Goal: Task Accomplishment & Management: Manage account settings

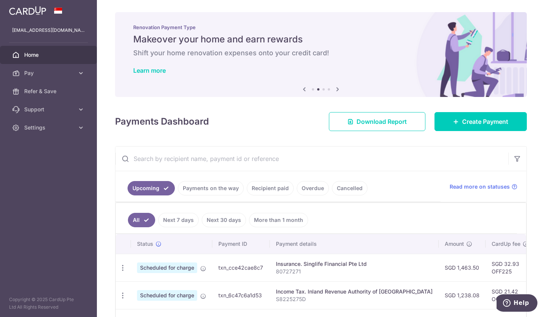
click at [75, 57] on link "Home" at bounding box center [48, 55] width 97 height 18
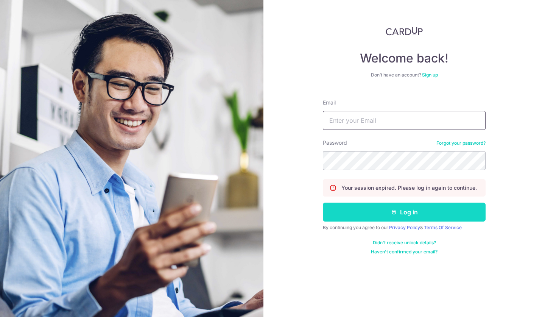
type input "[EMAIL_ADDRESS][DOMAIN_NAME]"
click at [393, 209] on button "Log in" at bounding box center [404, 212] width 163 height 19
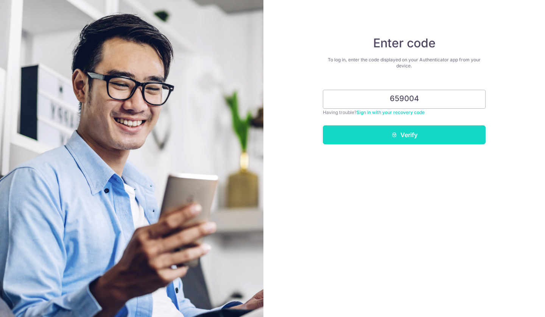
type input "659004"
click at [410, 130] on button "Verify" at bounding box center [404, 134] width 163 height 19
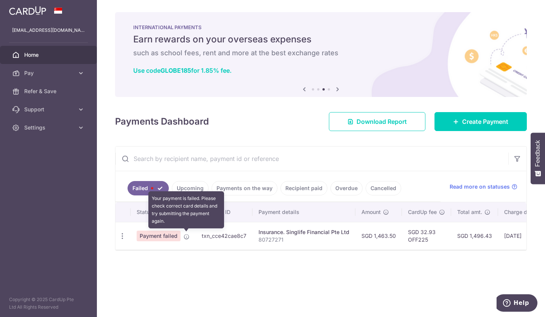
click at [185, 237] on icon at bounding box center [187, 237] width 6 height 6
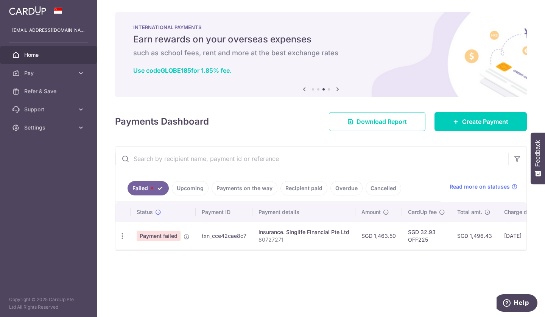
click at [153, 238] on span "Payment failed" at bounding box center [159, 236] width 44 height 11
click at [122, 237] on icon "button" at bounding box center [123, 236] width 8 height 8
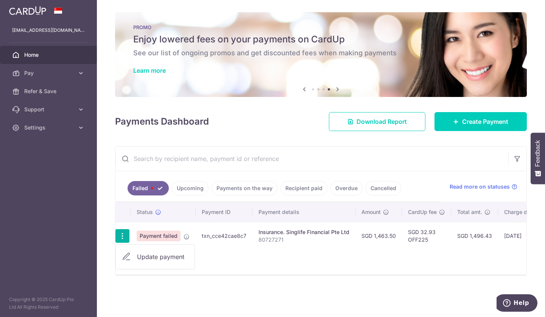
click at [147, 256] on span "Update payment" at bounding box center [162, 256] width 51 height 9
radio input "true"
type input "1,463.50"
type input "80727271"
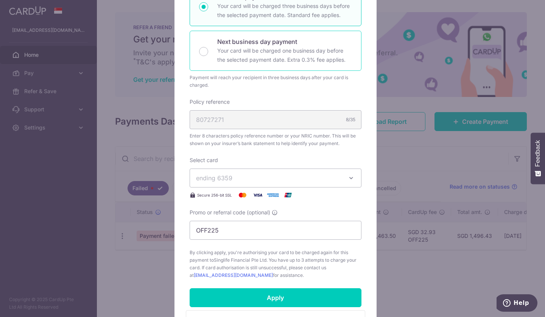
scroll to position [149, 0]
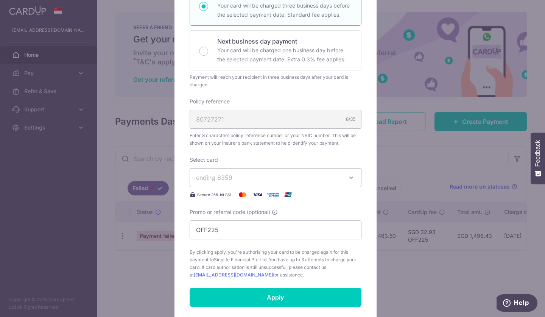
click at [346, 183] on button "ending 6359" at bounding box center [276, 177] width 172 height 19
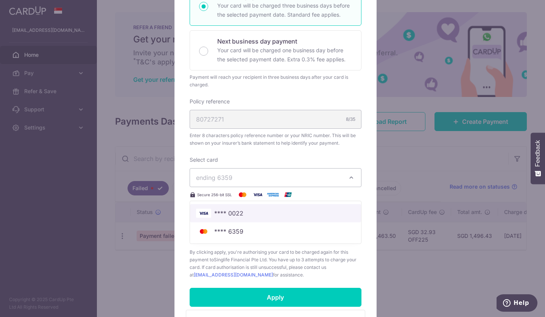
click at [266, 213] on span "**** 0022" at bounding box center [275, 213] width 159 height 9
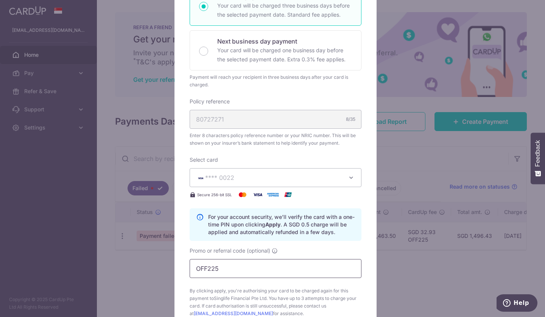
drag, startPoint x: 220, startPoint y: 267, endPoint x: 160, endPoint y: 269, distance: 60.2
click at [160, 269] on div "Edit payment By clicking apply, you will make changes to all payments to Singli…" at bounding box center [272, 158] width 545 height 317
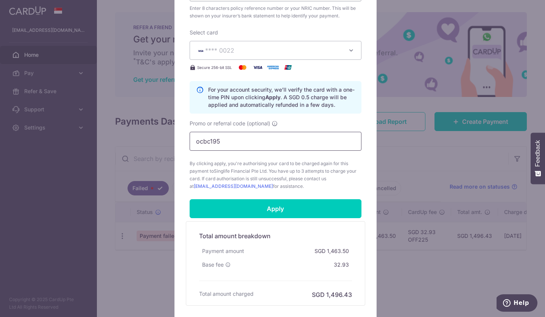
scroll to position [276, 0]
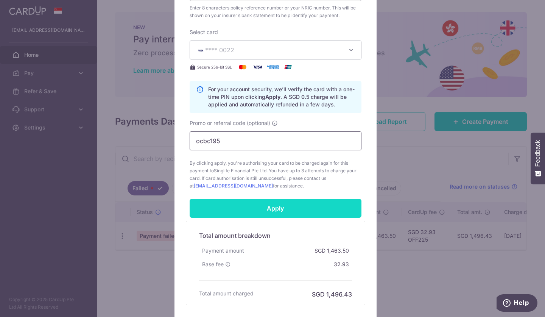
type input "ocbc195"
click at [268, 206] on input "Apply" at bounding box center [276, 208] width 172 height 19
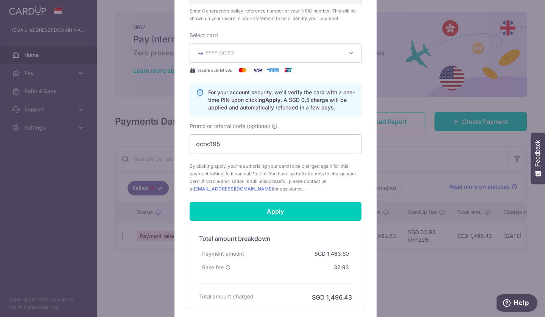
scroll to position [279, 0]
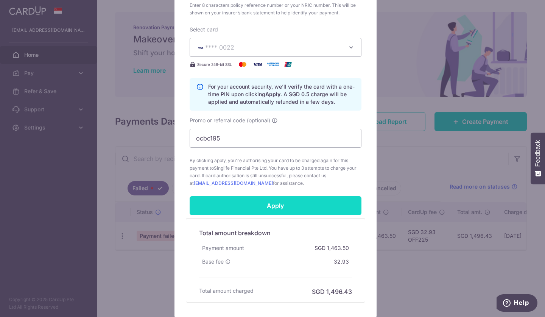
click at [282, 202] on input "Apply" at bounding box center [276, 205] width 172 height 19
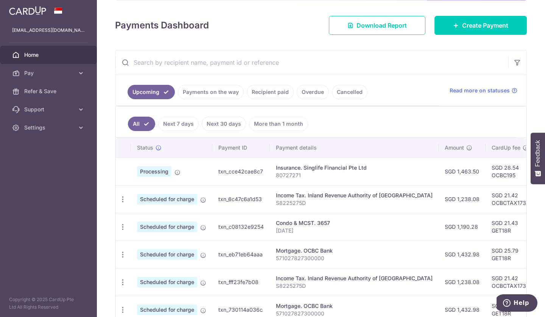
scroll to position [136, 0]
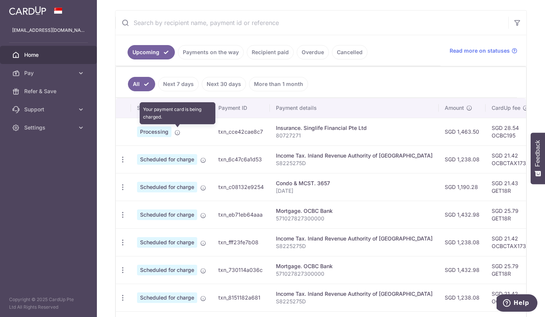
click at [176, 132] on icon at bounding box center [178, 132] width 6 height 6
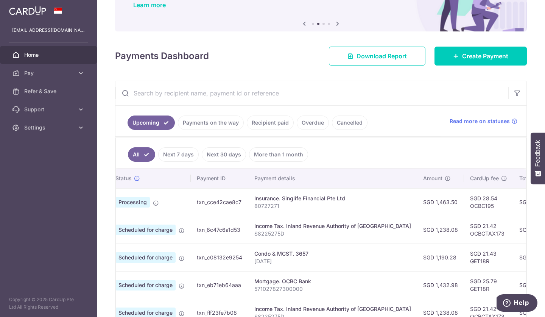
scroll to position [0, 0]
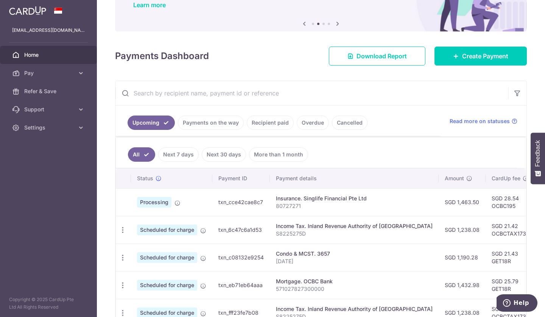
click at [176, 201] on icon at bounding box center [178, 203] width 6 height 6
click at [238, 210] on td "txn_cce42cae8c7" at bounding box center [241, 202] width 58 height 28
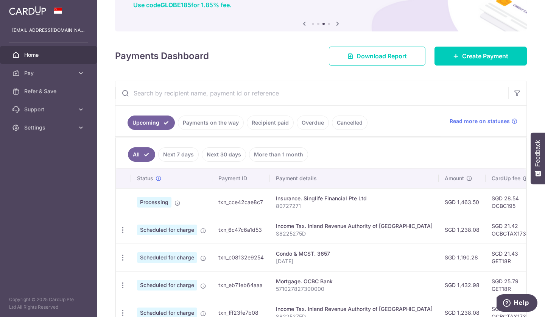
click at [304, 203] on p "80727271" at bounding box center [354, 206] width 157 height 8
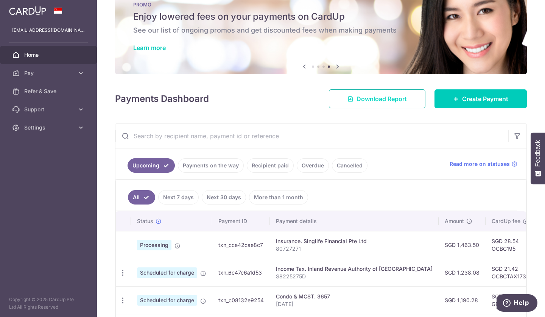
click at [369, 94] on span "Download Report" at bounding box center [382, 98] width 50 height 9
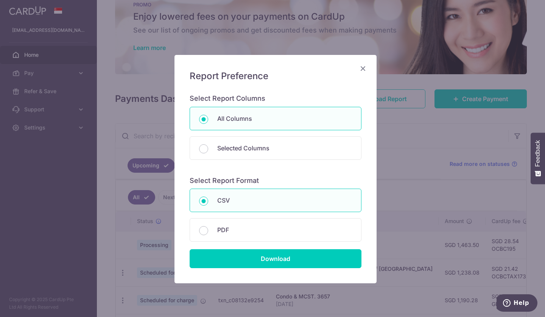
click at [481, 103] on div "Report Preference Select Report Columns All Columns Selected Columns Payment Id…" at bounding box center [272, 158] width 545 height 317
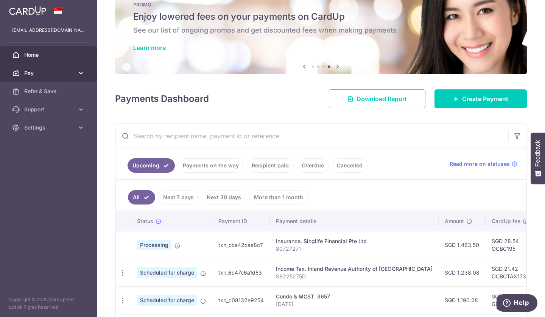
click at [32, 73] on span "Pay" at bounding box center [49, 73] width 50 height 8
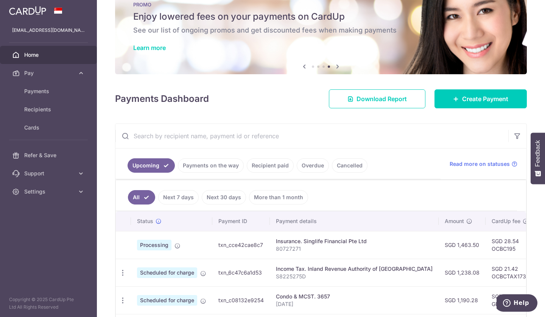
click at [41, 56] on span "Home" at bounding box center [49, 55] width 50 height 8
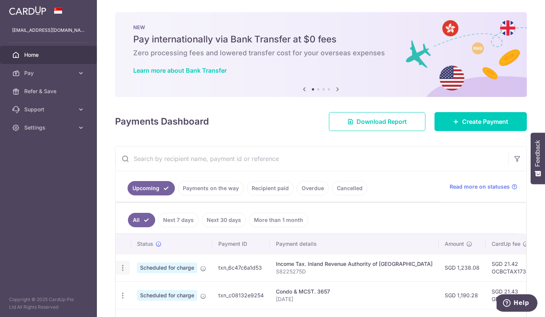
click at [121, 266] on icon "button" at bounding box center [123, 268] width 8 height 8
click at [178, 287] on span "Update payment" at bounding box center [162, 288] width 51 height 9
radio input "true"
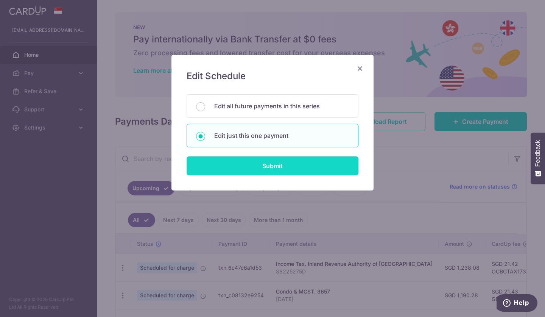
click at [295, 167] on input "Submit" at bounding box center [273, 165] width 172 height 19
radio input "true"
type input "1,238.08"
type input "[DATE]"
type input "S8225275D"
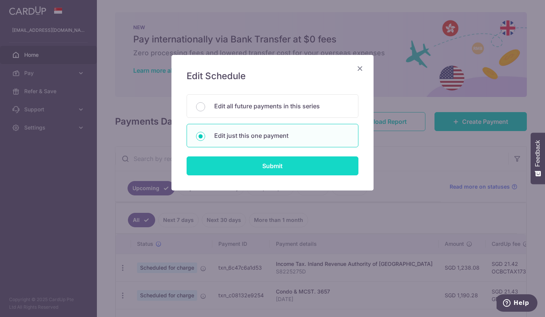
type input "OCBCTAX173"
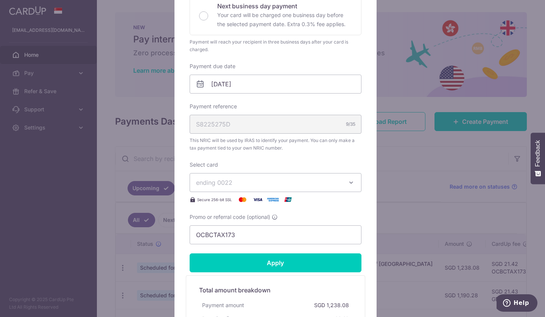
scroll to position [183, 0]
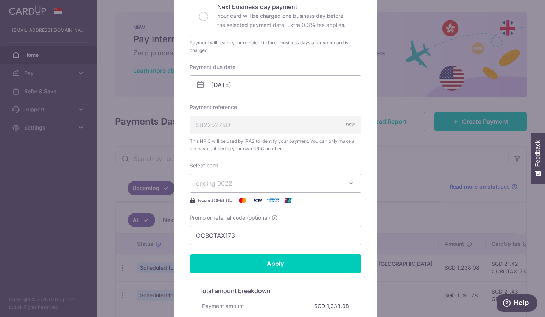
click at [403, 197] on div "Edit payment By clicking apply, you will make changes to all payments to Inland…" at bounding box center [272, 158] width 545 height 317
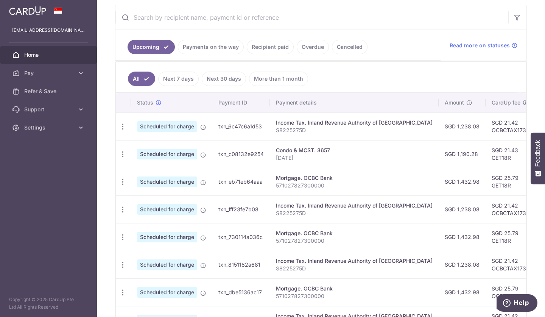
scroll to position [141, 0]
click at [215, 52] on link "Payments on the way" at bounding box center [211, 47] width 66 height 14
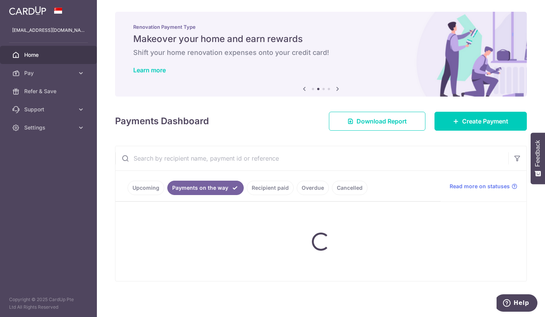
scroll to position [0, 0]
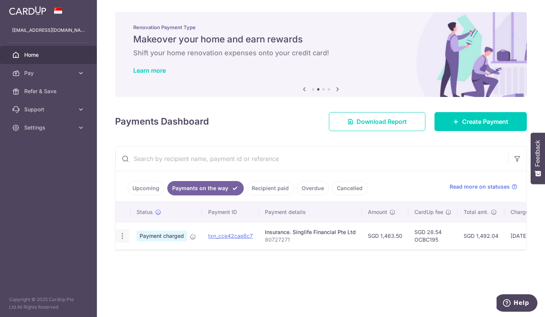
click at [119, 239] on icon "button" at bounding box center [123, 236] width 8 height 8
click at [226, 253] on div "Status Payment ID Payment details Amount CardUp fee Total amt. Charge date Due …" at bounding box center [320, 238] width 411 height 72
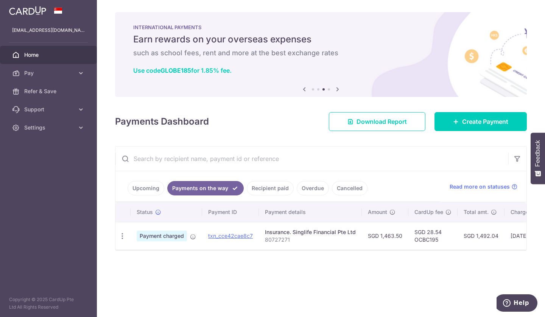
scroll to position [0, 1]
click at [421, 238] on td "SGD 28.54 OCBC195" at bounding box center [432, 236] width 49 height 28
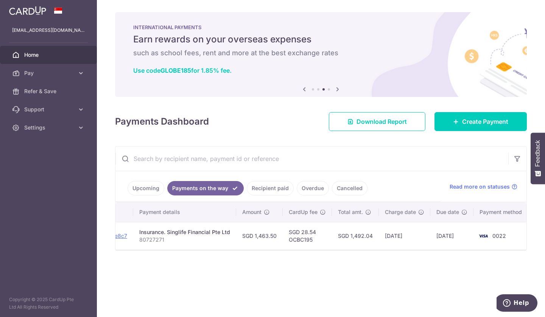
scroll to position [0, 0]
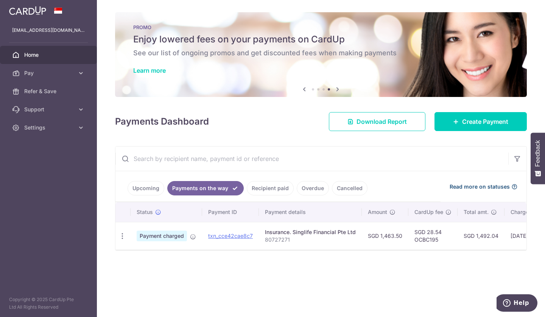
click at [465, 183] on span "Read more on statuses" at bounding box center [480, 187] width 60 height 8
click at [141, 195] on ul "Upcoming Payments on the way Recipient paid Overdue Cancelled" at bounding box center [277, 186] width 325 height 31
click at [142, 194] on link "Upcoming" at bounding box center [146, 188] width 37 height 14
